Goal: Navigation & Orientation: Find specific page/section

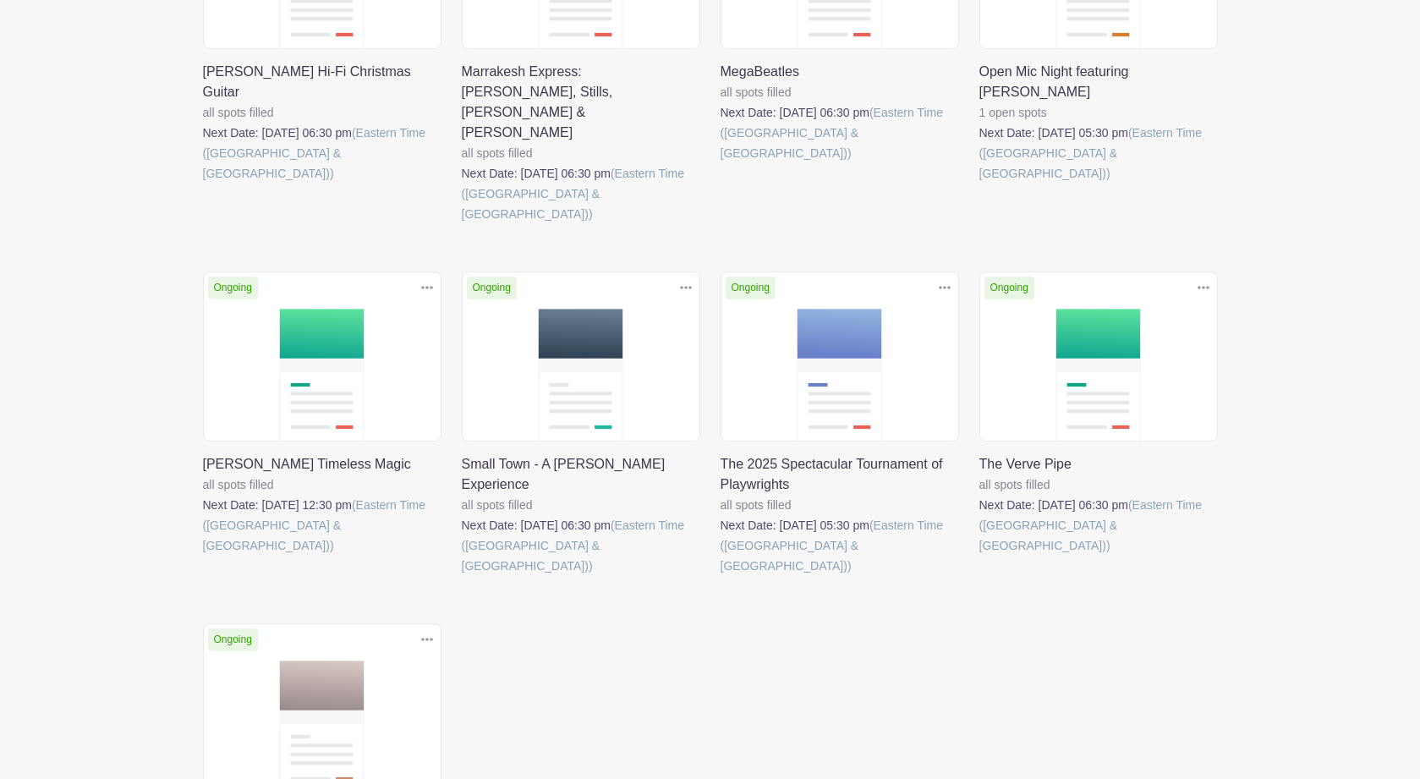
scroll to position [1144, 0]
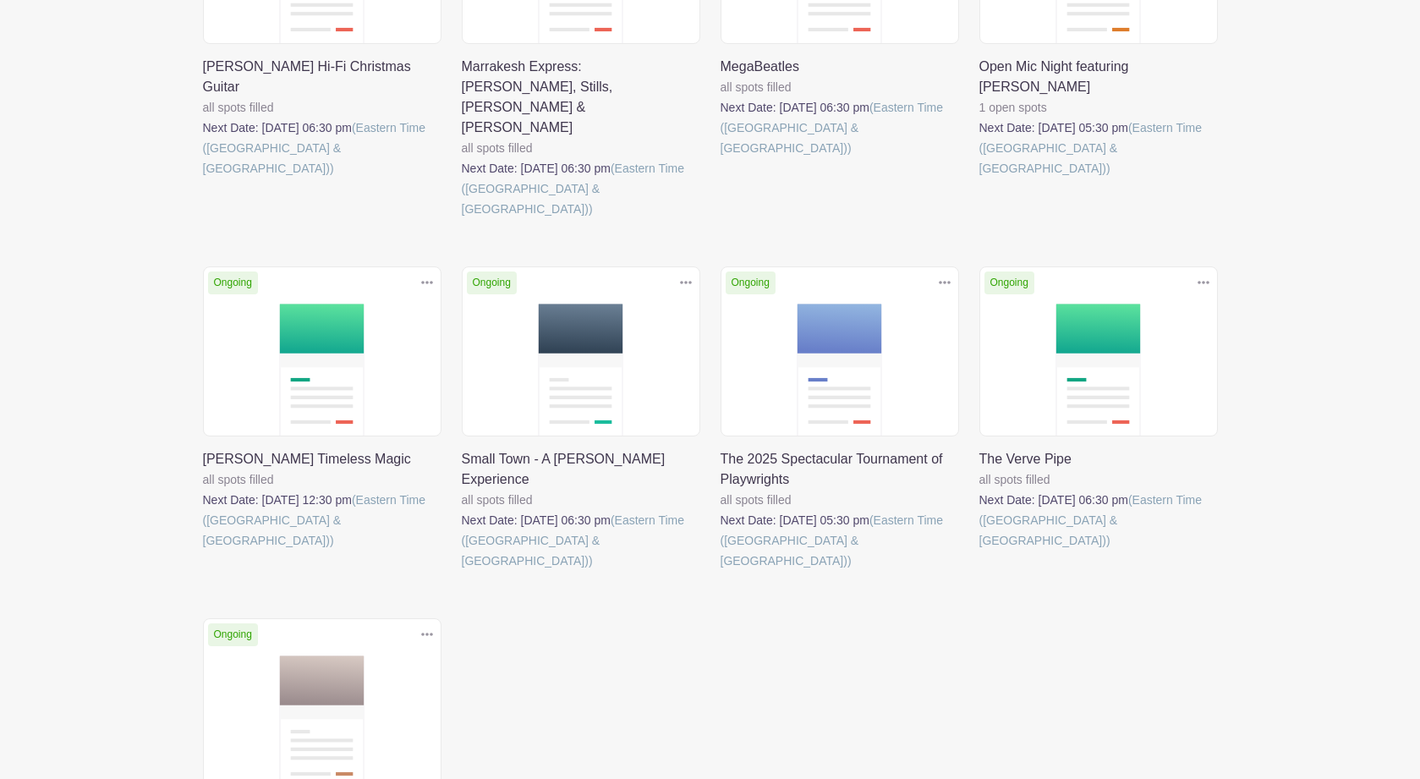
click at [462, 571] on link at bounding box center [462, 571] width 0 height 0
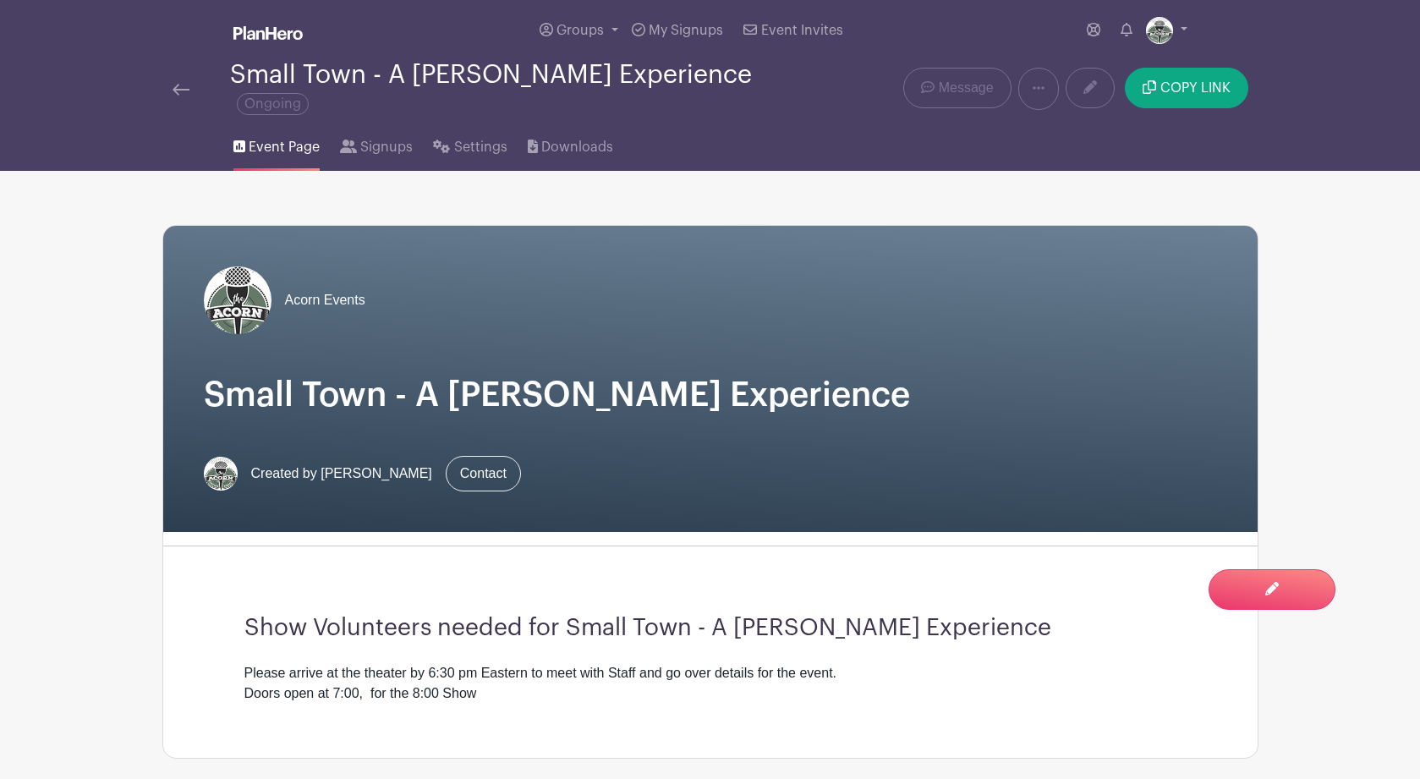
click at [178, 84] on link at bounding box center [181, 89] width 17 height 20
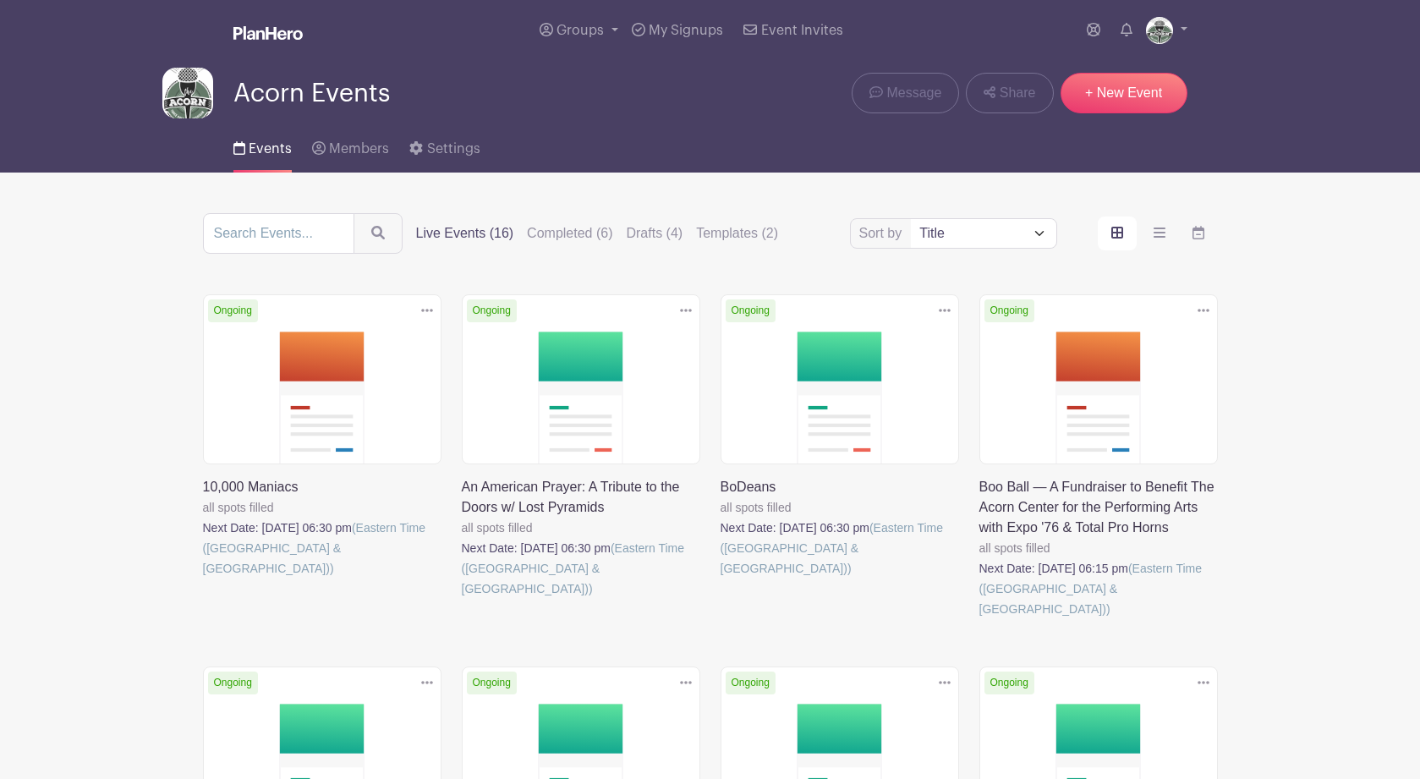
click at [462, 599] on link at bounding box center [462, 599] width 0 height 0
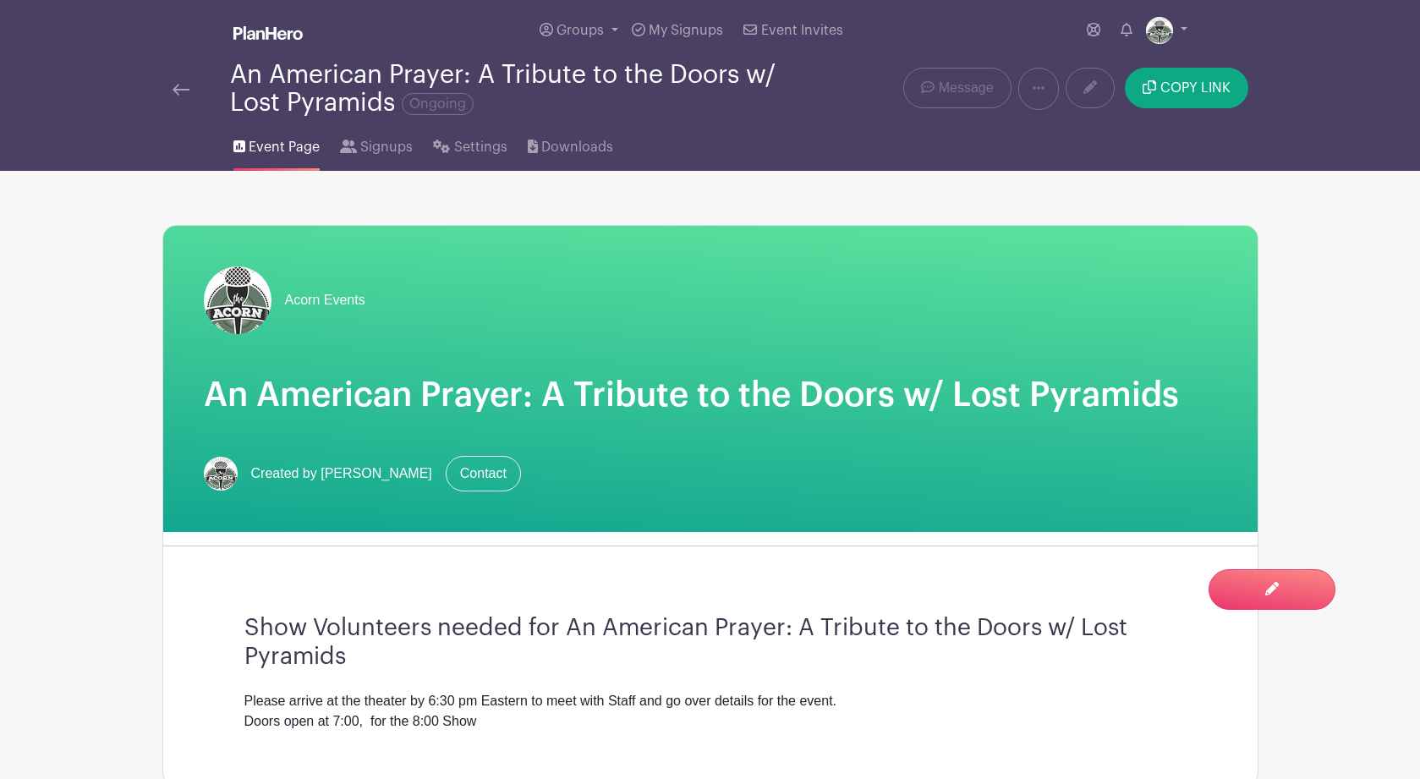
click at [179, 95] on img at bounding box center [181, 90] width 17 height 12
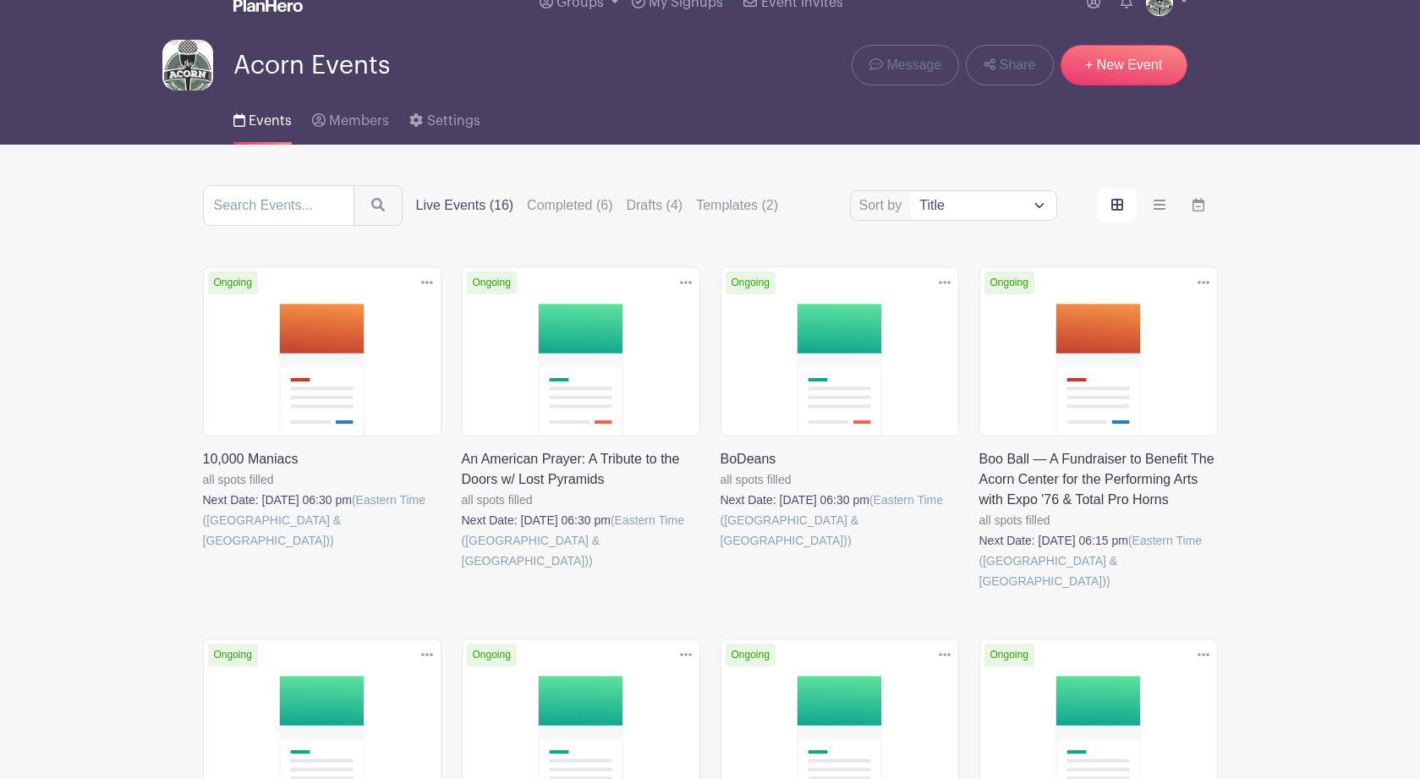
scroll to position [30, 0]
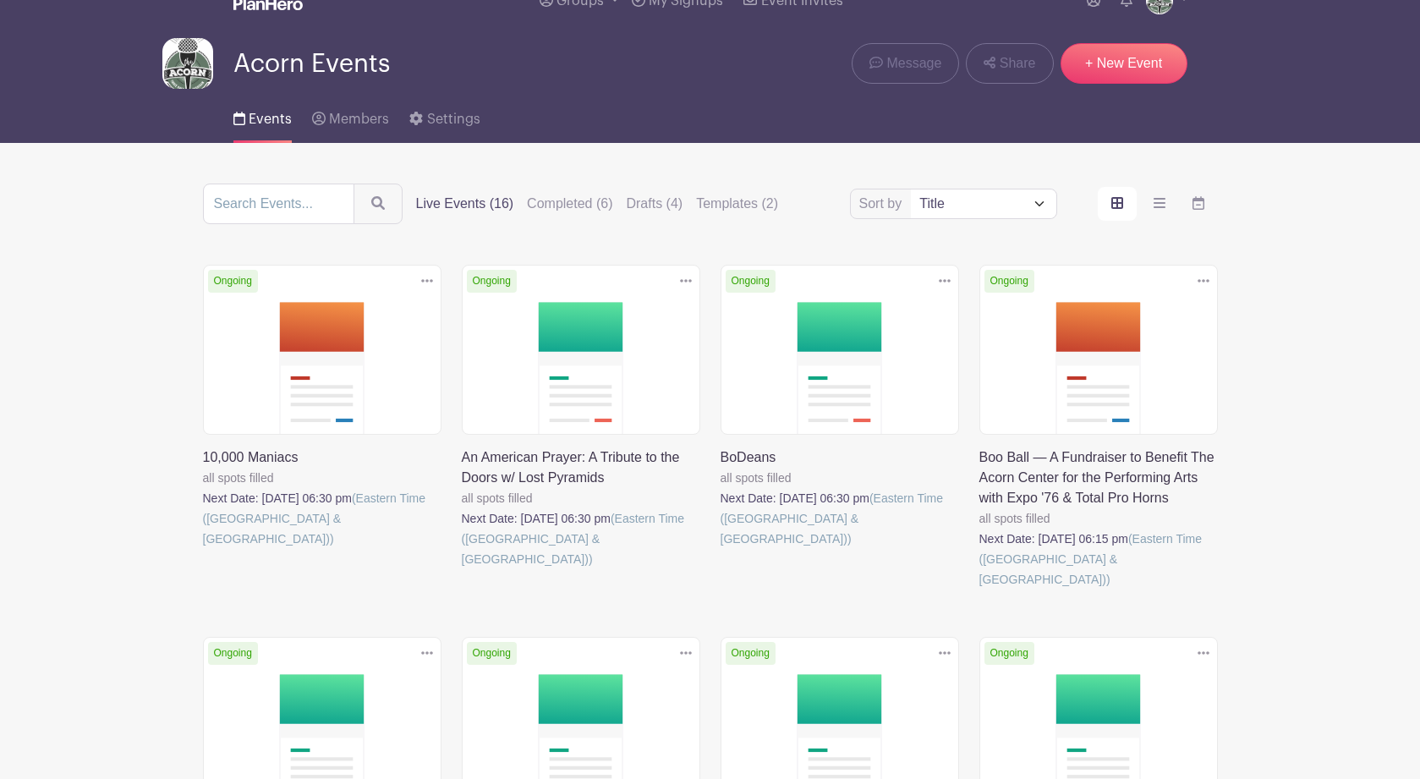
click at [462, 569] on link at bounding box center [462, 569] width 0 height 0
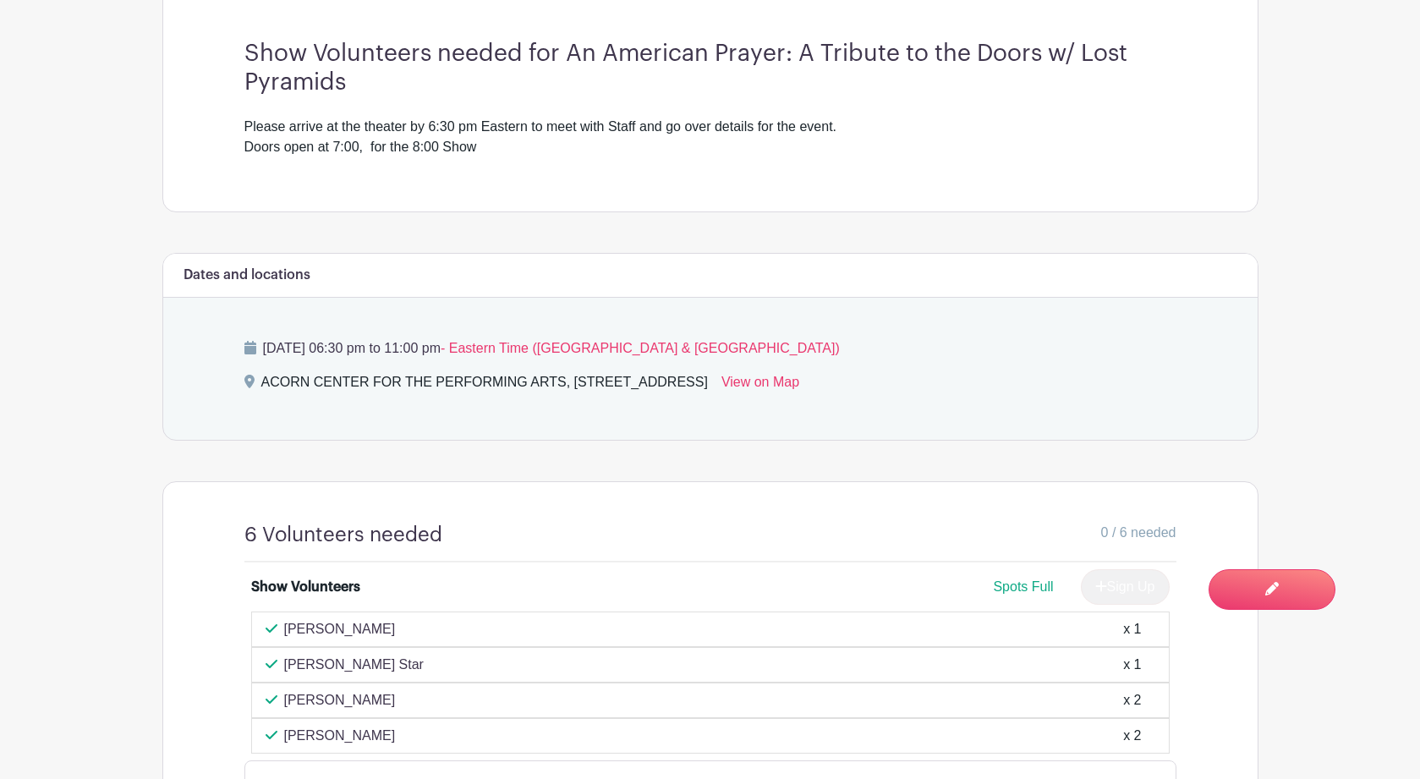
scroll to position [707, 0]
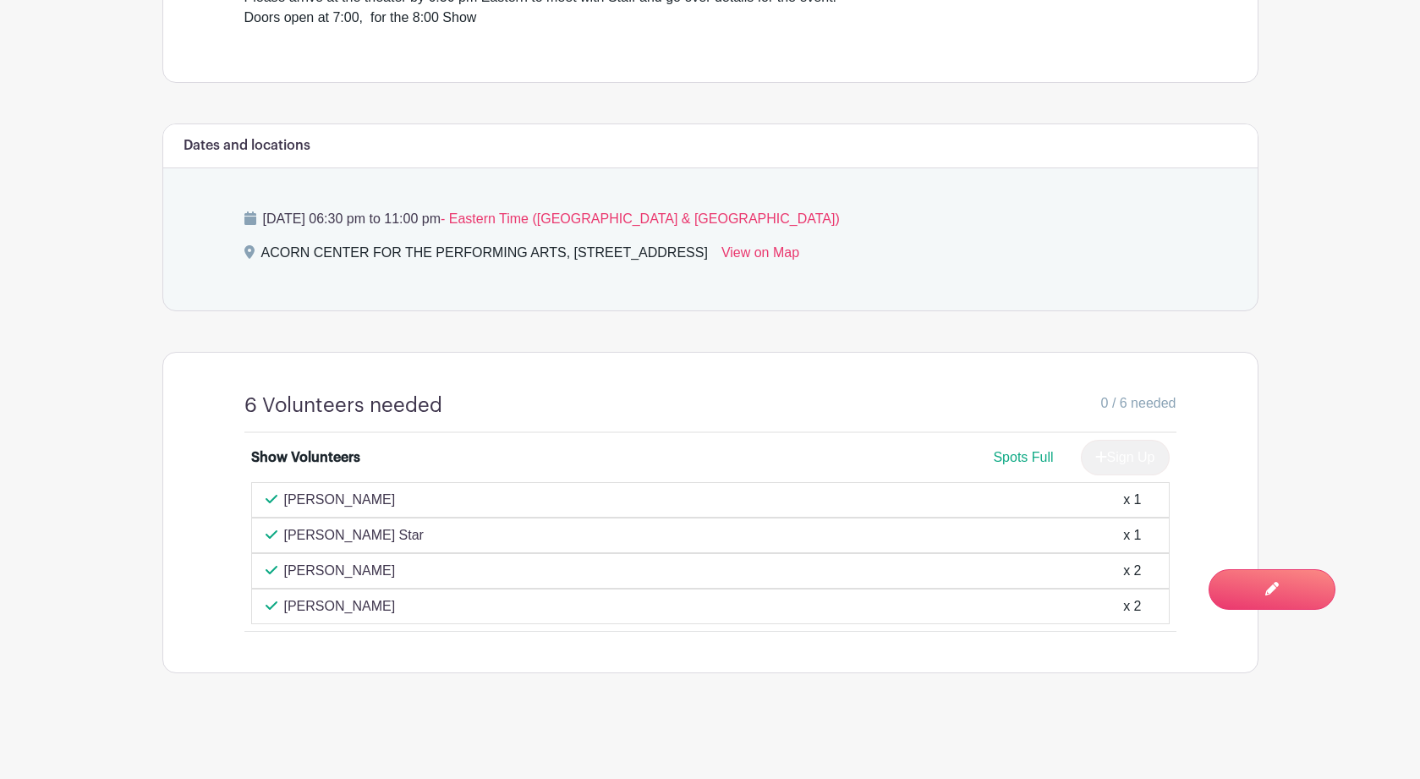
click at [91, 267] on main "Groups All Groups Acorn Events My Signups Event Invites My account Logout An Am…" at bounding box center [710, 37] width 1420 height 1483
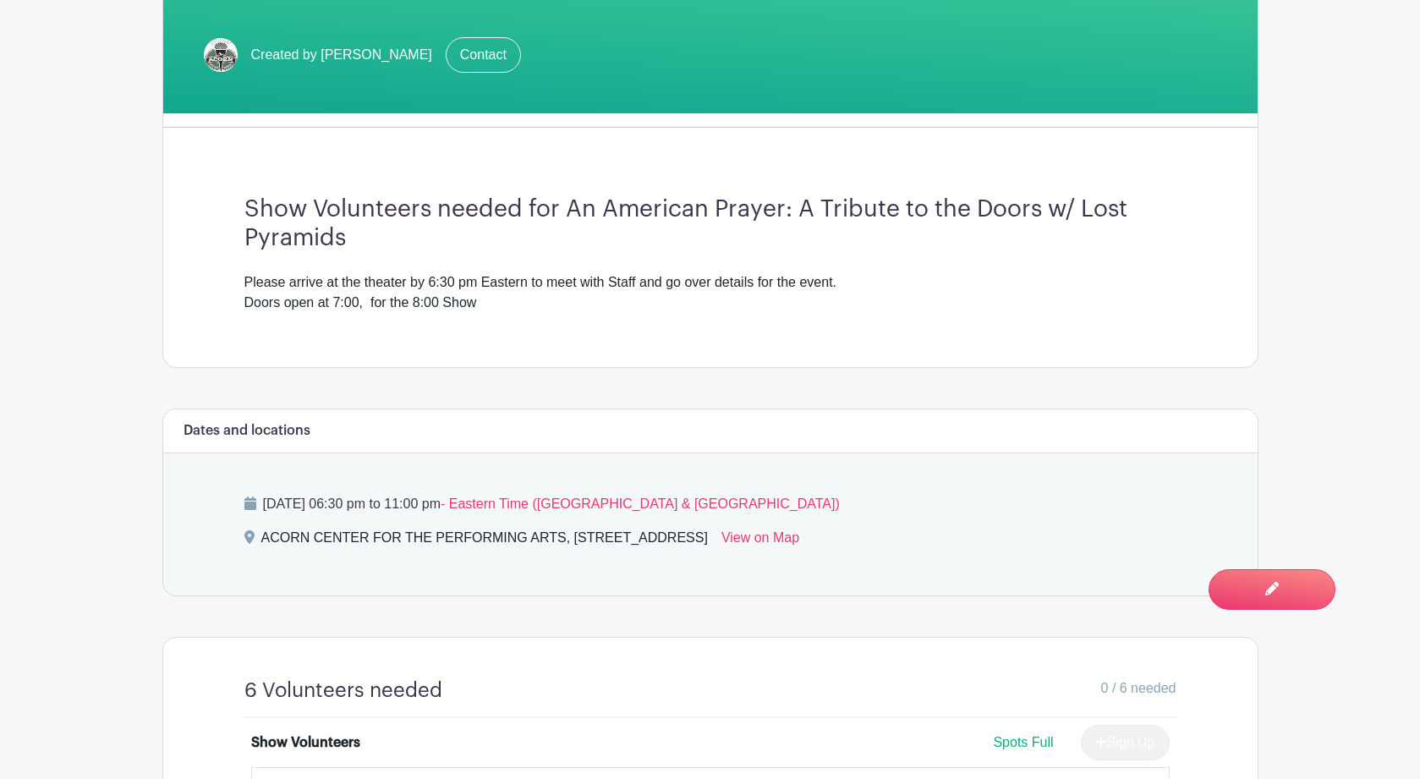
scroll to position [0, 0]
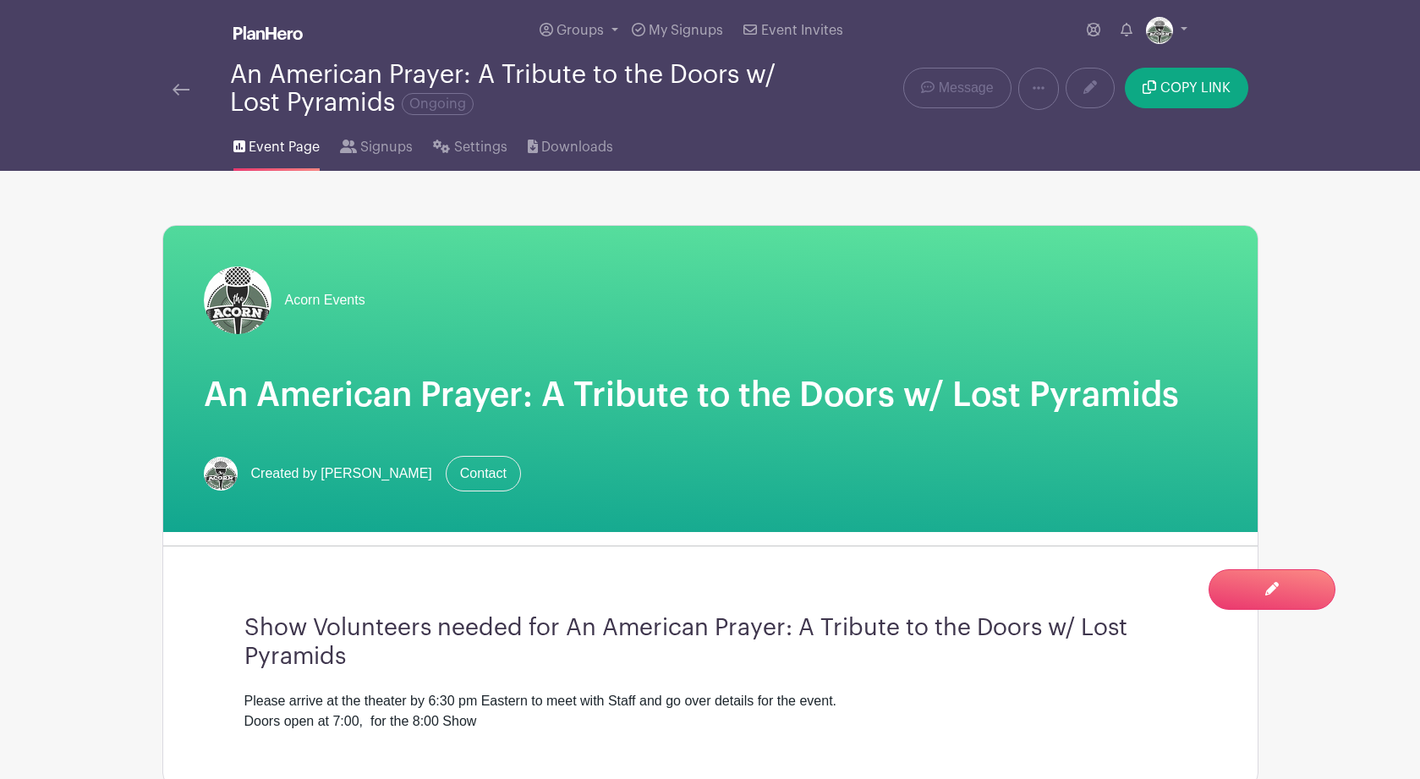
click at [180, 93] on img at bounding box center [181, 90] width 17 height 12
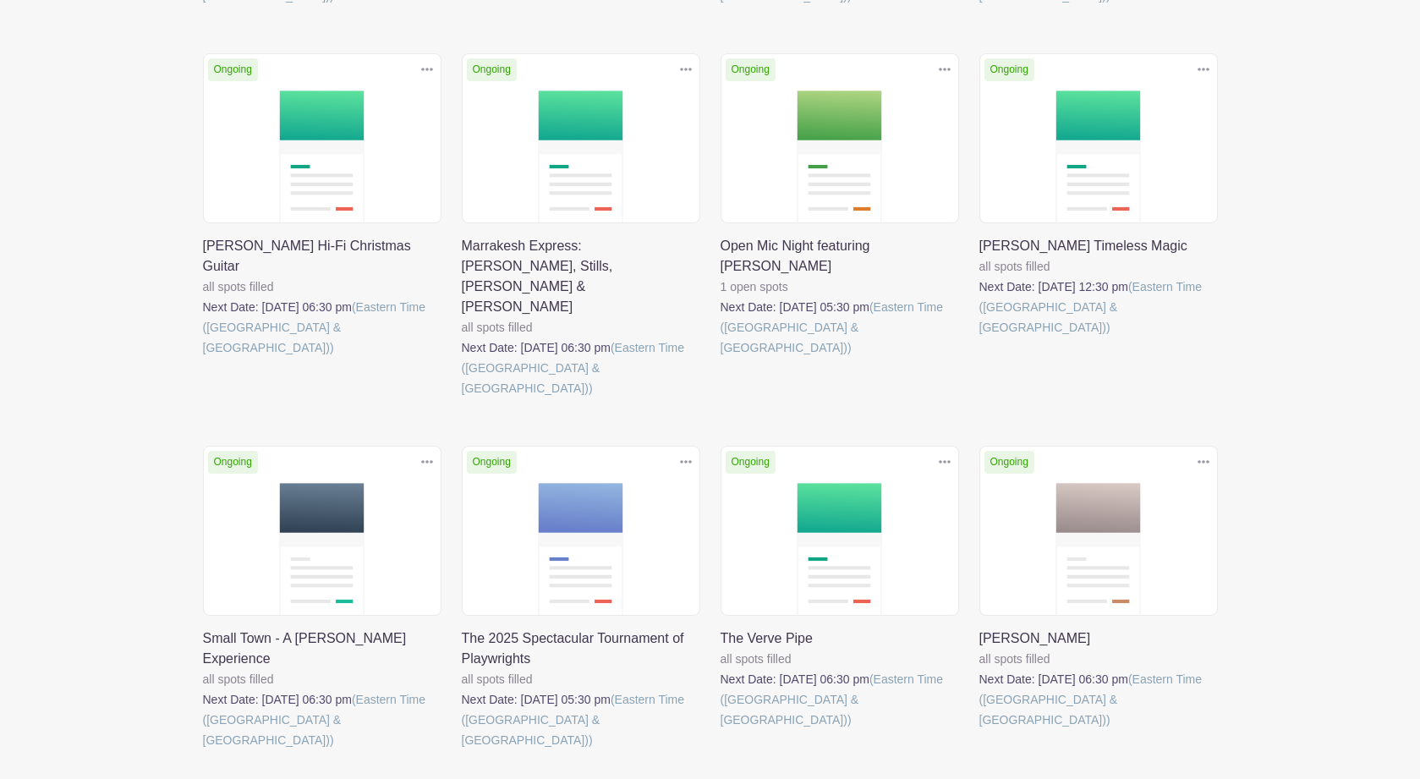
scroll to position [971, 0]
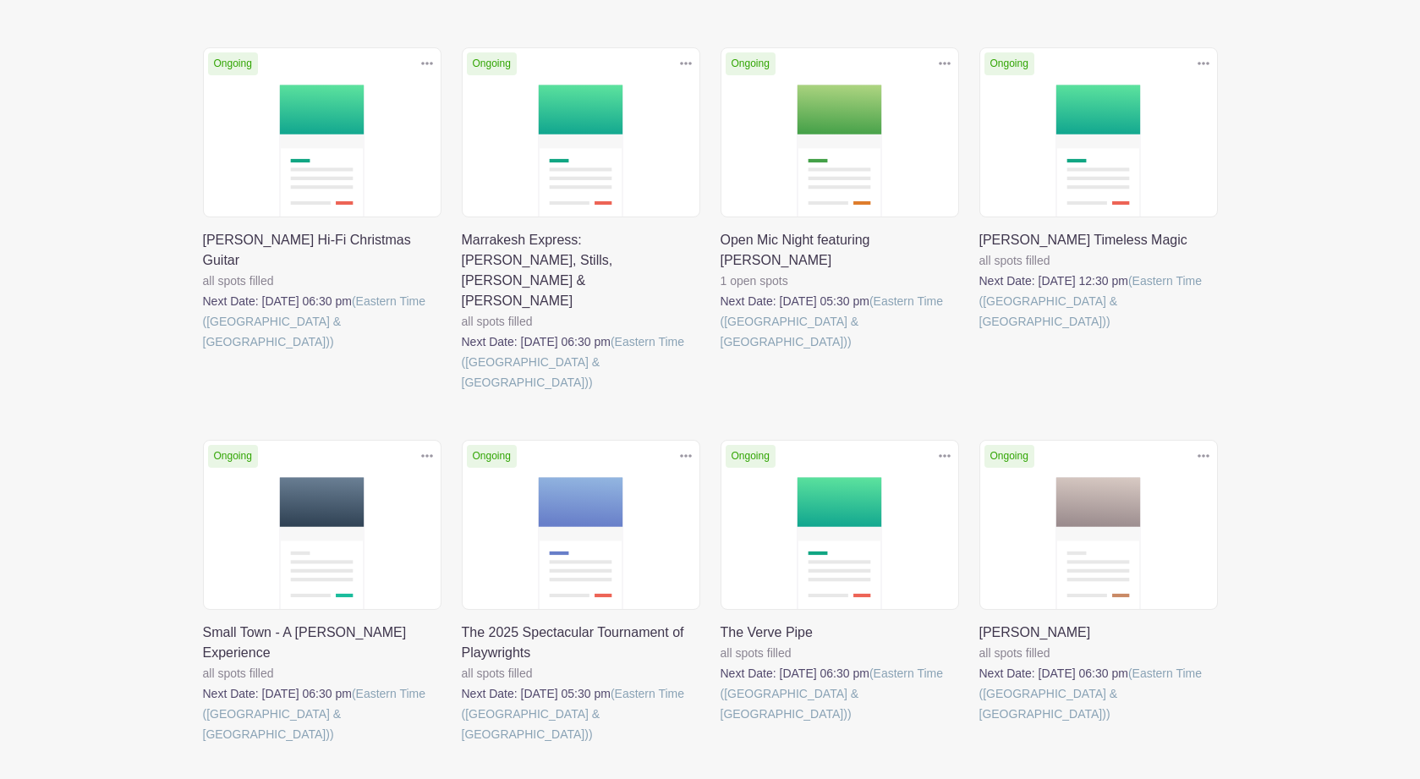
click at [203, 744] on link at bounding box center [203, 744] width 0 height 0
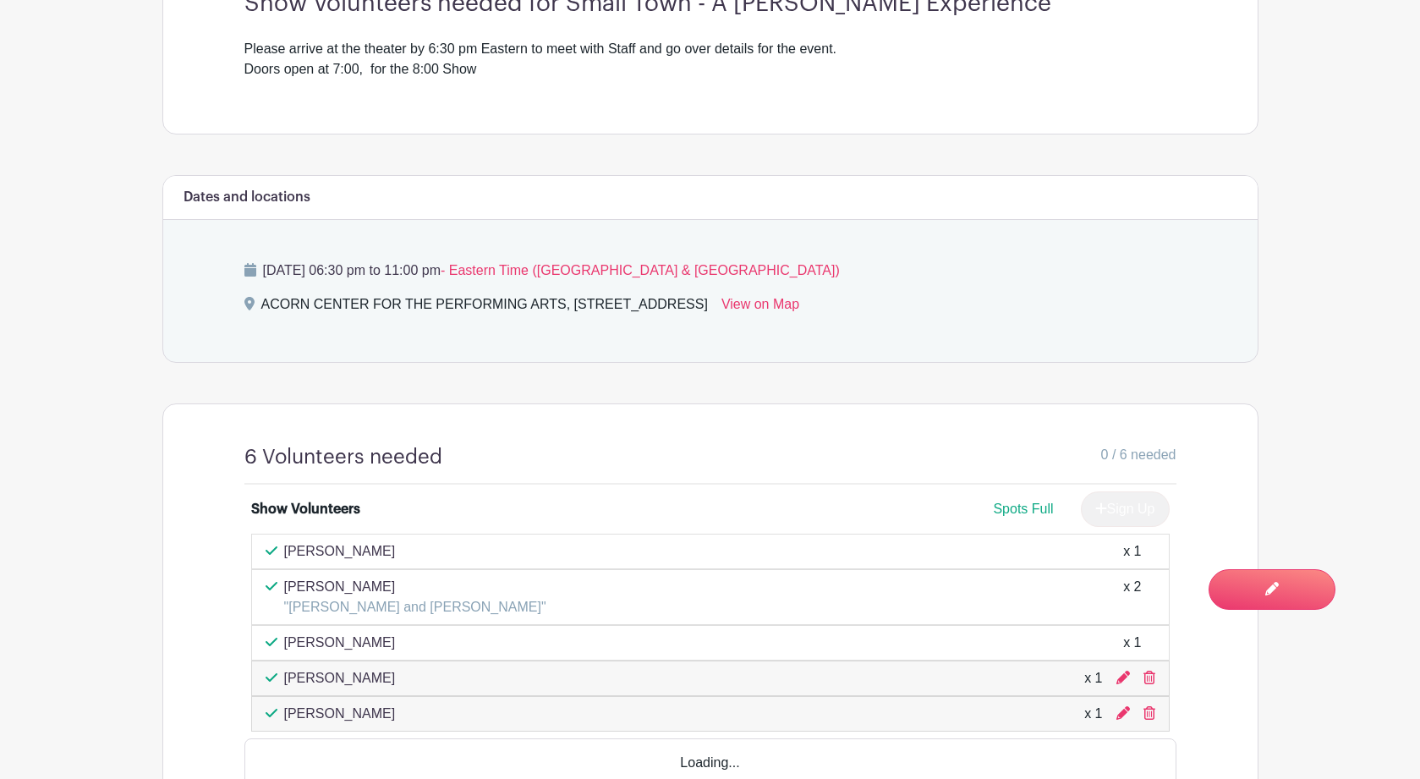
scroll to position [734, 0]
